Goal: Transaction & Acquisition: Purchase product/service

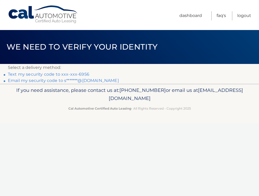
click at [82, 74] on link "Text my security code to xxx-xxx-6956" at bounding box center [48, 74] width 81 height 5
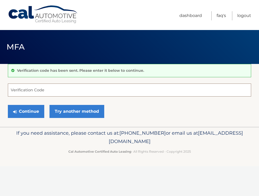
click at [146, 90] on input "Verification Code" at bounding box center [129, 90] width 243 height 13
type input "095099"
click at [8, 105] on button "Continue" at bounding box center [26, 111] width 36 height 13
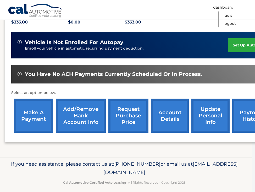
scroll to position [121, 3]
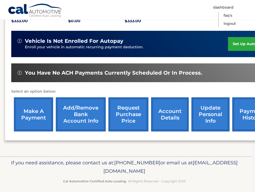
click at [25, 111] on link "make a payment" at bounding box center [33, 115] width 39 height 34
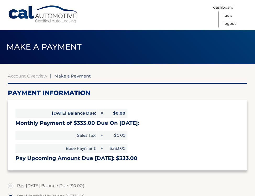
select select "YTE4ZGY2MmUtNThkMi00M2ZiLWFiNDMtODA5OGZkY2RmZGY3"
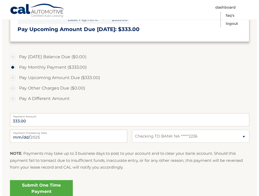
scroll to position [140, 0]
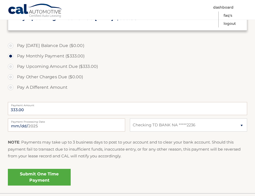
click at [110, 122] on label "Payment Processing Date" at bounding box center [66, 121] width 117 height 4
click at [110, 122] on input "[DATE]" at bounding box center [66, 125] width 117 height 13
click at [20, 125] on input "[DATE]" at bounding box center [66, 125] width 117 height 13
type input "[DATE]"
click at [44, 179] on link "Submit One Time Payment" at bounding box center [39, 177] width 63 height 17
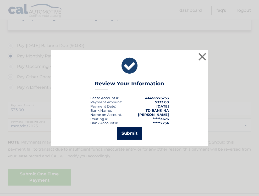
click at [132, 130] on button "Submit" at bounding box center [129, 133] width 24 height 13
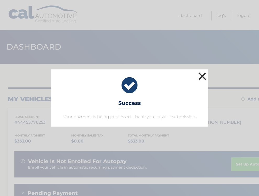
click at [201, 77] on button "×" at bounding box center [202, 76] width 10 height 10
